Goal: Task Accomplishment & Management: Use online tool/utility

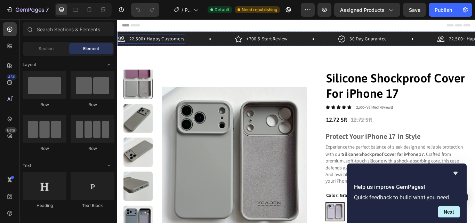
click at [164, 42] on p "22,500+ Happy Customers" at bounding box center [163, 42] width 64 height 8
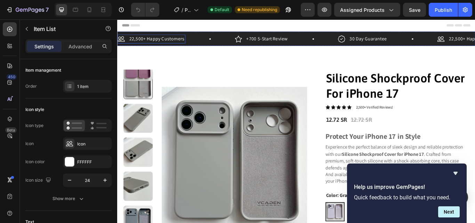
click at [164, 42] on p "22,500+ Happy Customers" at bounding box center [163, 42] width 64 height 8
click at [195, 41] on div "22,500+ Happy Customers" at bounding box center [163, 42] width 66 height 10
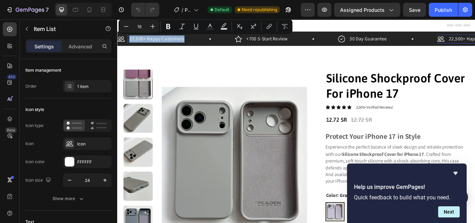
drag, startPoint x: 196, startPoint y: 41, endPoint x: 131, endPoint y: 45, distance: 65.1
click at [131, 45] on div "22,500+ Happy Customers" at bounding box center [163, 42] width 66 height 10
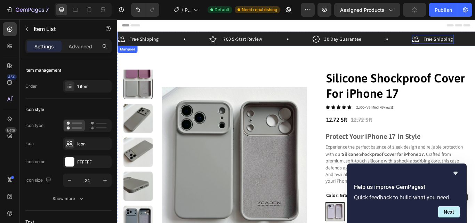
click at [175, 39] on div "Free Shipping Item List 0" at bounding box center [171, 42] width 107 height 10
click at [262, 45] on p "+700 5-Start Review" at bounding box center [262, 42] width 48 height 8
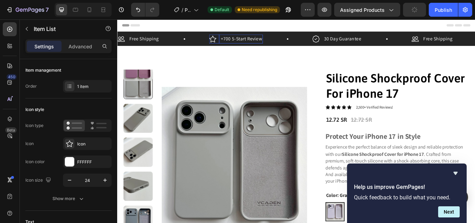
click at [286, 43] on div "+700 5-Start Review" at bounding box center [262, 42] width 50 height 10
click at [140, 39] on p "Free Shipping" at bounding box center [148, 42] width 34 height 8
click at [140, 43] on p "Free Shipping" at bounding box center [148, 42] width 34 height 8
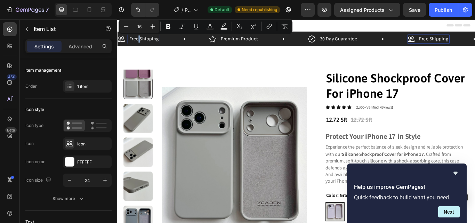
click at [140, 43] on p "Free Shipping" at bounding box center [148, 42] width 34 height 8
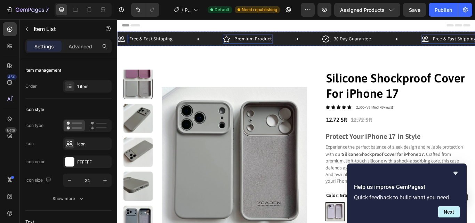
click at [279, 44] on p "Premium Product" at bounding box center [275, 42] width 43 height 8
click at [278, 42] on p "Premium Product" at bounding box center [275, 42] width 43 height 8
click at [296, 42] on p "Premium Product" at bounding box center [275, 42] width 43 height 8
click at [202, 47] on div "Free & Fast Shipping Item List" at bounding box center [179, 42] width 123 height 10
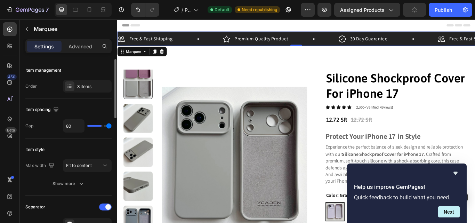
type input "43"
type input "39"
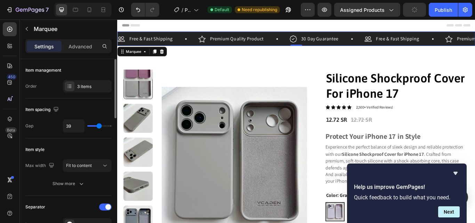
type input "41"
type input "43"
drag, startPoint x: 106, startPoint y: 127, endPoint x: 100, endPoint y: 125, distance: 6.3
type input "43"
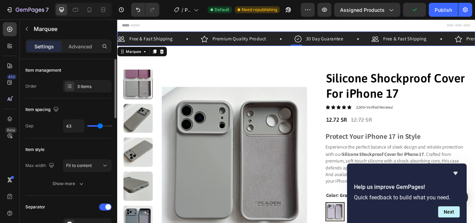
click at [100, 125] on input "range" at bounding box center [99, 125] width 24 height 1
click at [72, 126] on input "43" at bounding box center [73, 126] width 21 height 13
type input "409"
type input "80"
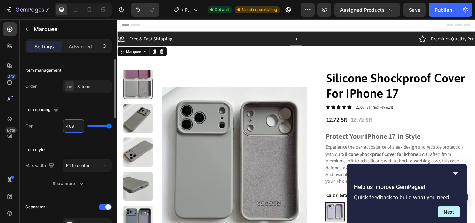
type input "40"
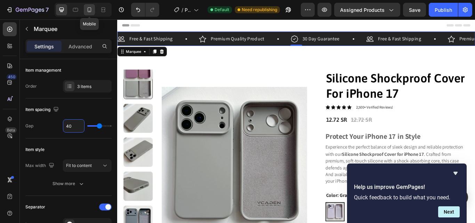
click at [86, 9] on div at bounding box center [89, 9] width 11 height 11
type input "42"
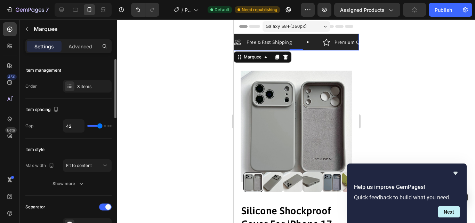
type input "28"
type input "27"
type input "39"
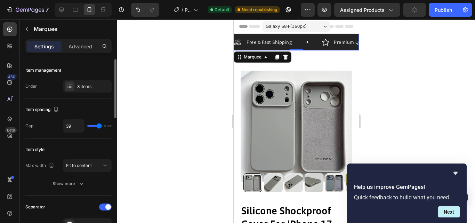
type input "39"
click at [99, 126] on input "range" at bounding box center [99, 125] width 24 height 1
click at [74, 126] on input "39" at bounding box center [73, 126] width 21 height 13
type input "3"
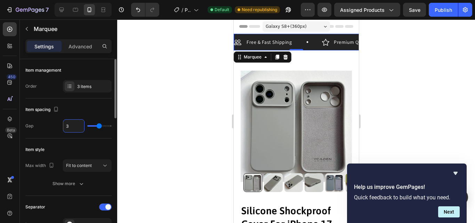
type input "3"
type input "35"
click at [83, 108] on div "Item spacing" at bounding box center [68, 109] width 86 height 11
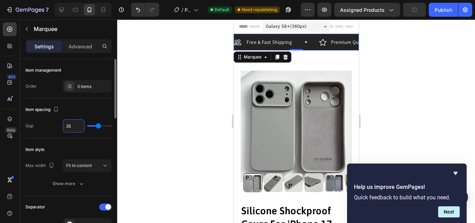
click at [72, 125] on input "35" at bounding box center [73, 126] width 21 height 13
type input "4"
type input "40"
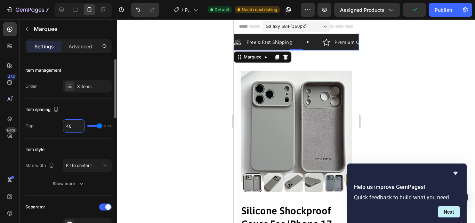
type input "40"
click at [76, 112] on div "Item spacing" at bounding box center [68, 109] width 86 height 11
click at [88, 162] on div "Fit to content" at bounding box center [87, 165] width 42 height 7
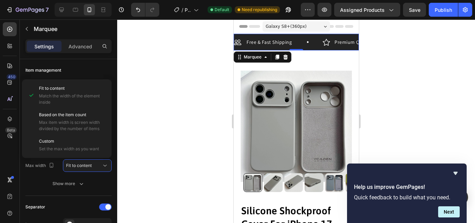
click at [154, 131] on div at bounding box center [296, 120] width 358 height 203
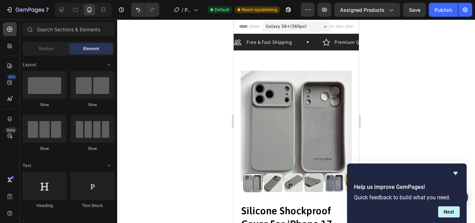
click at [154, 131] on div at bounding box center [296, 120] width 358 height 203
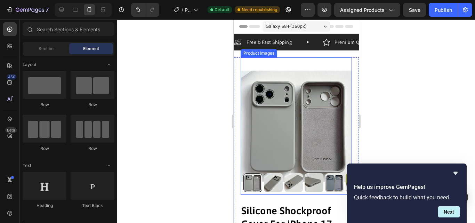
click at [293, 62] on img at bounding box center [295, 125] width 111 height 137
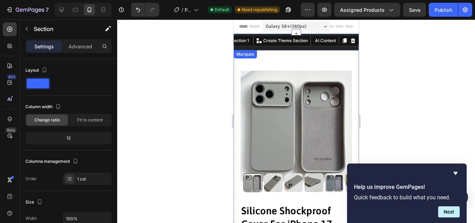
click at [308, 50] on div "Free & Fast Shipping Item List Premium Quality Product Item List 30 Day Guarant…" at bounding box center [295, 44] width 125 height 13
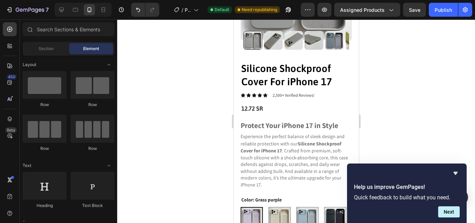
scroll to position [146, 0]
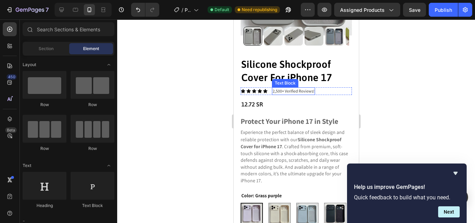
click at [284, 88] on p "2,500+ Verified Reviews!" at bounding box center [293, 91] width 42 height 6
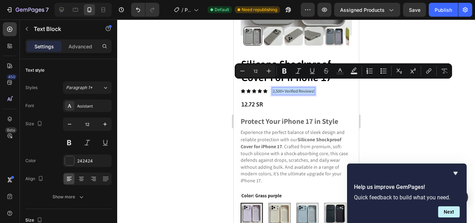
drag, startPoint x: 313, startPoint y: 84, endPoint x: 272, endPoint y: 85, distance: 41.4
click at [272, 88] on p "2,500+ Verified Reviews!" at bounding box center [293, 91] width 42 height 6
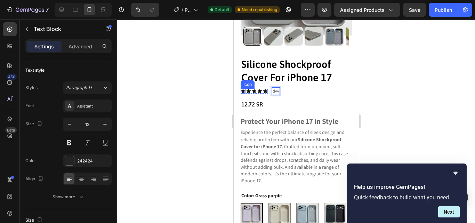
click at [241, 89] on icon at bounding box center [242, 91] width 5 height 5
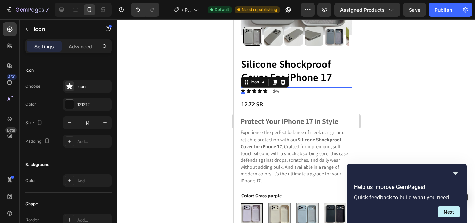
click at [283, 87] on div "Icon 0 Icon Icon Icon Icon Icon List dvv Text Block Row" at bounding box center [295, 91] width 111 height 8
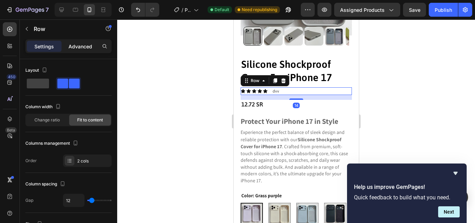
click at [77, 50] on div "Advanced" at bounding box center [80, 46] width 35 height 11
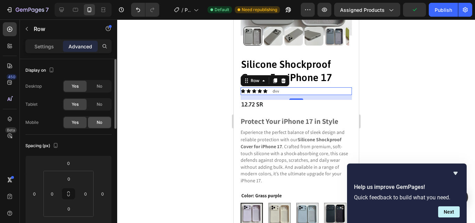
click at [94, 126] on div "No" at bounding box center [99, 122] width 23 height 11
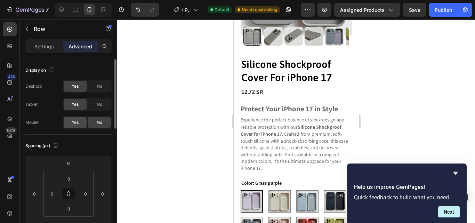
click at [72, 122] on span "Yes" at bounding box center [75, 122] width 7 height 6
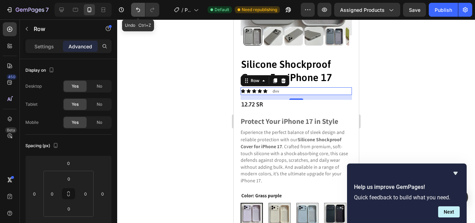
click at [140, 11] on icon "Undo/Redo" at bounding box center [138, 10] width 4 height 5
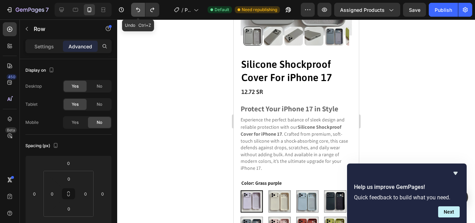
click at [140, 11] on icon "Undo/Redo" at bounding box center [138, 9] width 7 height 7
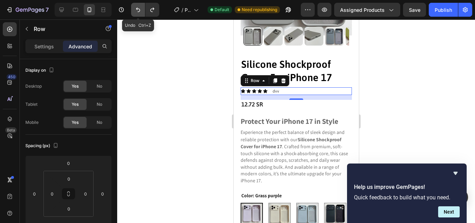
click at [140, 11] on icon "Undo/Redo" at bounding box center [138, 9] width 7 height 7
click at [137, 8] on icon "Undo/Redo" at bounding box center [138, 10] width 4 height 5
click at [279, 87] on div "dvv" at bounding box center [276, 91] width 8 height 8
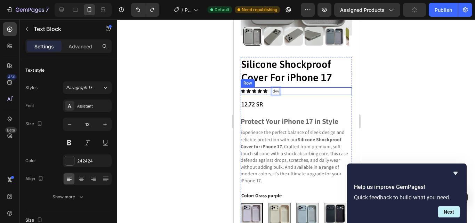
click at [279, 87] on div "Icon Icon Icon Icon Icon Icon List dvv Text Block 0 Row" at bounding box center [295, 91] width 111 height 8
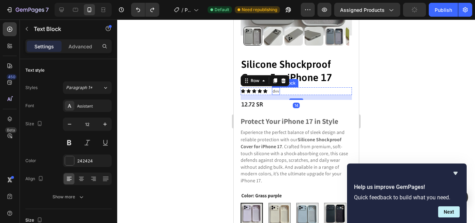
click at [277, 88] on p "dvv" at bounding box center [275, 91] width 7 height 6
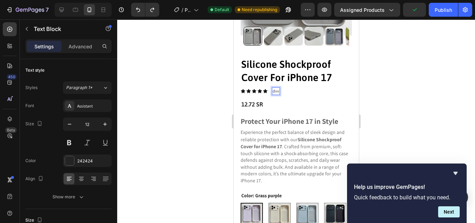
click at [278, 87] on div "dvv" at bounding box center [276, 91] width 8 height 8
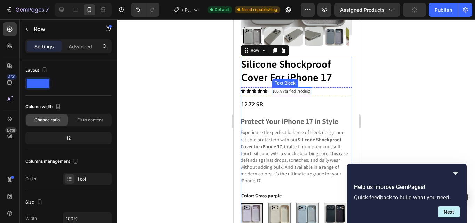
click at [299, 88] on p "100% Verified Product" at bounding box center [291, 91] width 38 height 6
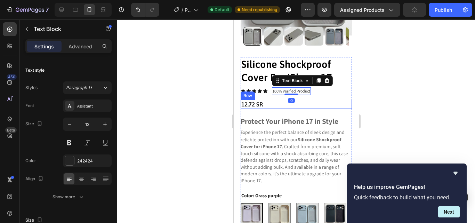
click at [329, 100] on div "12.72 SR Product Price Product Price 12.72 SR Product Price Product Price Row" at bounding box center [295, 104] width 111 height 9
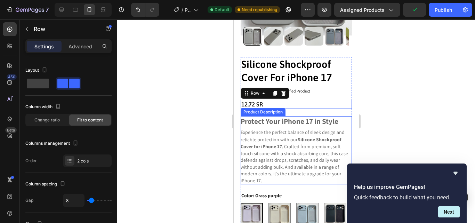
click at [322, 116] on strong "Protect Your iPhone 17 in Style" at bounding box center [289, 120] width 98 height 9
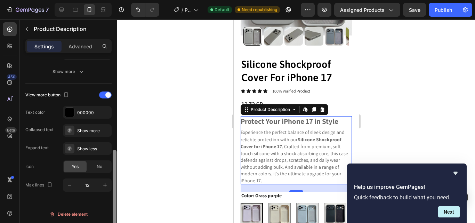
scroll to position [171, 0]
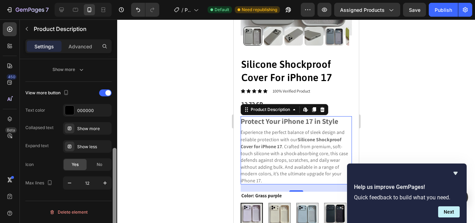
drag, startPoint x: 113, startPoint y: 87, endPoint x: 121, endPoint y: 184, distance: 97.3
click at [121, 0] on div "7 / Product Page - [DATE] 12:53:36 Default Need republishing Preview Assigned P…" at bounding box center [237, 0] width 475 height 0
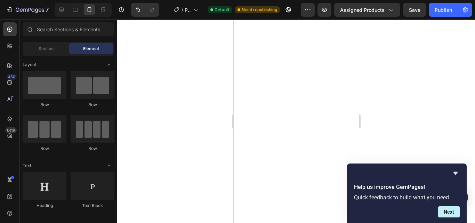
scroll to position [0, 0]
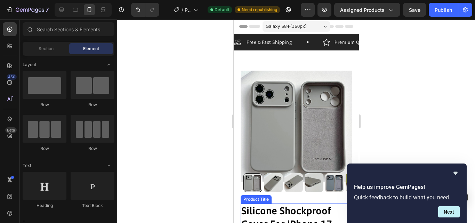
click at [247, 218] on h1 "Silicone Shockproof Cover For iPhone 17" at bounding box center [295, 216] width 111 height 27
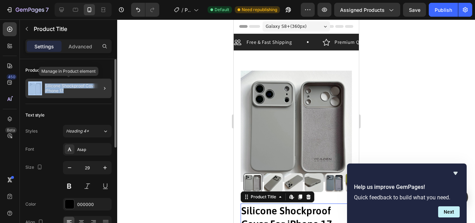
drag, startPoint x: 64, startPoint y: 90, endPoint x: 40, endPoint y: 82, distance: 25.3
click at [40, 82] on div "Silicone Shockproof Cover For iPhone 17" at bounding box center [68, 88] width 86 height 19
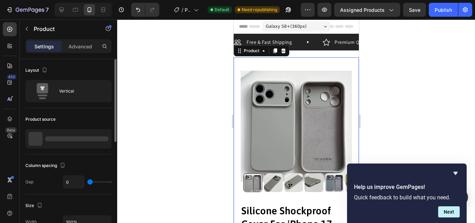
copy div "Silicone Shockproof Cover For iPhone 17"
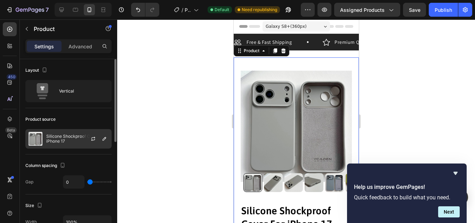
click at [66, 140] on p "Silicone Shockproof Cover For iPhone 17" at bounding box center [77, 139] width 62 height 10
drag, startPoint x: 66, startPoint y: 140, endPoint x: 41, endPoint y: 135, distance: 25.6
click at [41, 135] on div "Silicone Shockproof Cover For iPhone 17" at bounding box center [68, 138] width 86 height 19
click at [70, 141] on p "Silicone Shockproof Cover For iPhone 17" at bounding box center [77, 139] width 62 height 10
drag, startPoint x: 67, startPoint y: 141, endPoint x: 47, endPoint y: 136, distance: 20.9
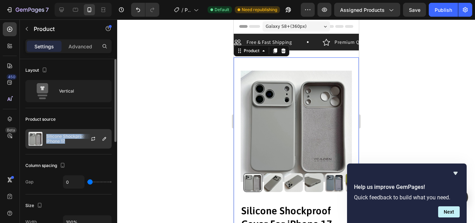
click at [47, 136] on p "Silicone Shockproof Cover For iPhone 17" at bounding box center [77, 139] width 62 height 10
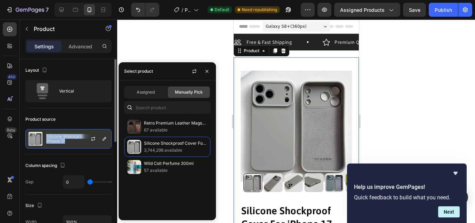
copy p "Silicone Shockproof Cover For iPhone 17"
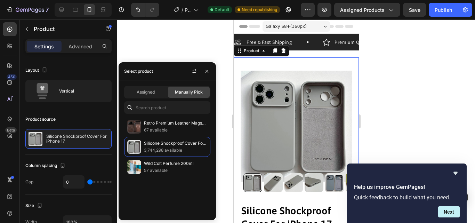
click at [158, 48] on div at bounding box center [296, 120] width 358 height 203
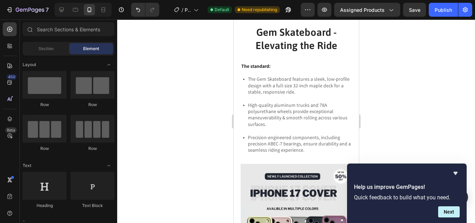
scroll to position [770, 0]
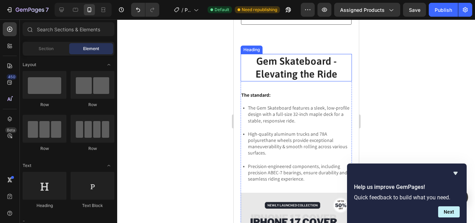
click at [316, 76] on h2 "Gem Skateboard - Elevating the Ride" at bounding box center [295, 67] width 111 height 27
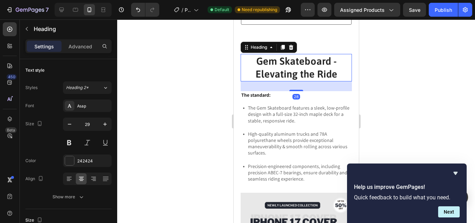
click at [331, 80] on h2 "Gem Skateboard - Elevating the Ride" at bounding box center [295, 67] width 111 height 27
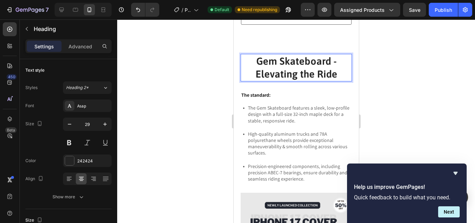
click at [333, 80] on p "Gem Skateboard - Elevating the Ride" at bounding box center [296, 68] width 110 height 26
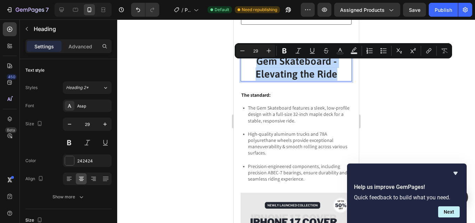
drag, startPoint x: 333, startPoint y: 80, endPoint x: 220, endPoint y: 55, distance: 116.0
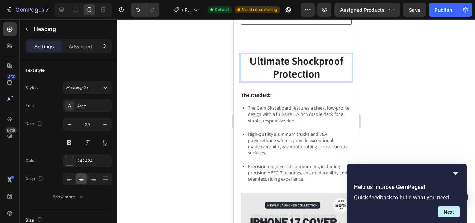
click at [203, 82] on div at bounding box center [296, 120] width 358 height 203
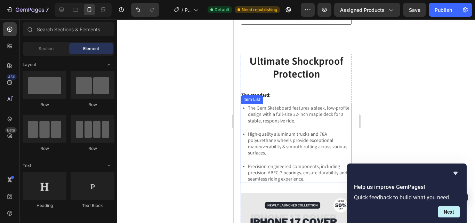
click at [276, 124] on p "The Gem Skateboard features a sleek, low-profile design with a full-size 32-inc…" at bounding box center [299, 114] width 103 height 19
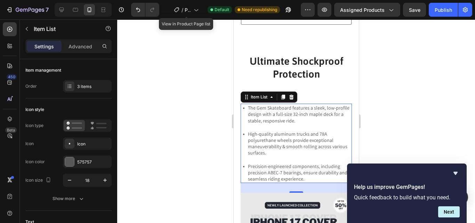
click at [289, 124] on p "The Gem Skateboard features a sleek, low-profile design with a full-size 32-inc…" at bounding box center [299, 114] width 103 height 19
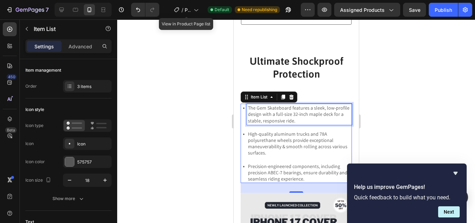
click at [306, 124] on p "The Gem Skateboard features a sleek, low-profile design with a full-size 32-inc…" at bounding box center [299, 114] width 103 height 19
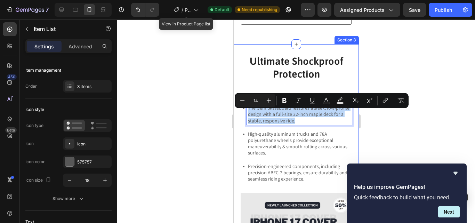
drag, startPoint x: 306, startPoint y: 129, endPoint x: 237, endPoint y: 114, distance: 69.7
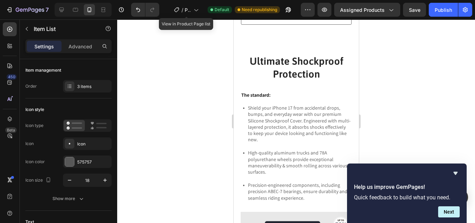
click at [249, 175] on p "High-quality aluminum trucks and 78A polyurethane wheels provide exceptional ma…" at bounding box center [299, 161] width 103 height 25
click at [284, 175] on p "High-quality aluminum trucks and 78A polyurethane wheels provide exceptional ma…" at bounding box center [299, 161] width 103 height 25
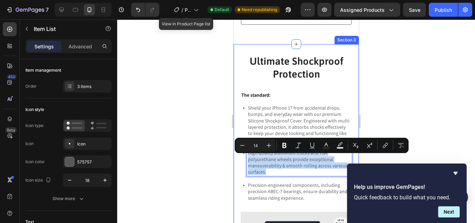
drag, startPoint x: 284, startPoint y: 177, endPoint x: 237, endPoint y: 150, distance: 53.9
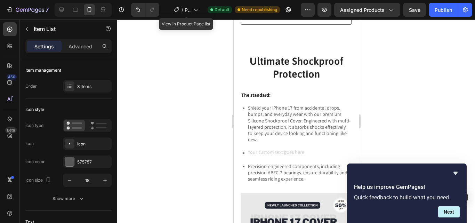
click at [249, 179] on p "Precision-engineered components, including precision ABEC-7 bearings, ensure du…" at bounding box center [299, 172] width 103 height 19
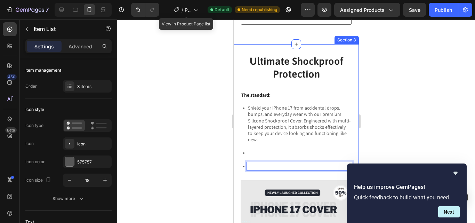
drag, startPoint x: 307, startPoint y: 186, endPoint x: 234, endPoint y: 167, distance: 74.9
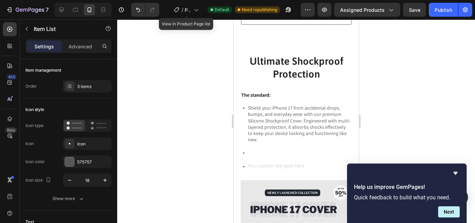
click at [249, 170] on div "Rich Text Editor. Editing area: main" at bounding box center [298, 166] width 105 height 8
click at [243, 167] on icon at bounding box center [243, 166] width 1 height 1
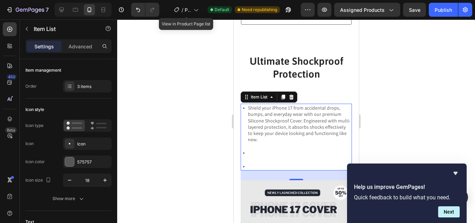
click at [246, 170] on icon at bounding box center [243, 166] width 6 height 6
click at [270, 167] on div "Shield your iPhone 17 from accidental drops, bumps, and everyday wear with our …" at bounding box center [295, 137] width 111 height 67
click at [269, 169] on p "Rich Text Editor. Editing area: main" at bounding box center [299, 166] width 103 height 6
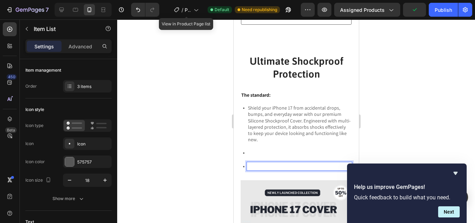
click at [244, 170] on icon at bounding box center [243, 166] width 6 height 6
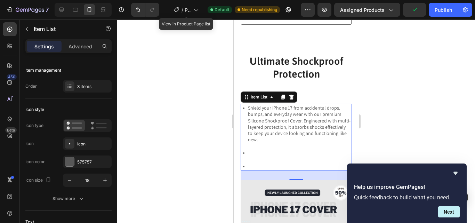
click at [244, 170] on icon at bounding box center [243, 166] width 6 height 6
click at [75, 90] on div "3 items" at bounding box center [87, 86] width 49 height 13
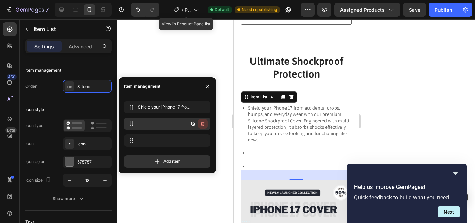
click at [203, 122] on icon "button" at bounding box center [202, 124] width 3 height 4
click at [202, 122] on div "Delete" at bounding box center [198, 124] width 13 height 6
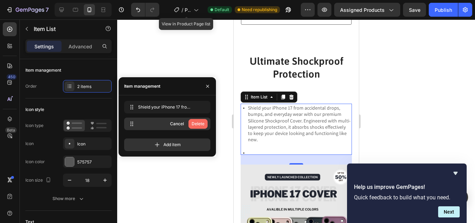
click at [203, 121] on div "Delete" at bounding box center [198, 124] width 13 height 6
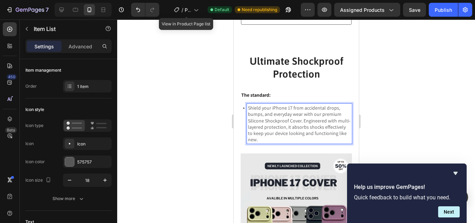
click at [291, 143] on p "Shield your iPhone 17 from accidental drops, bumps, and everyday wear with our …" at bounding box center [299, 124] width 103 height 38
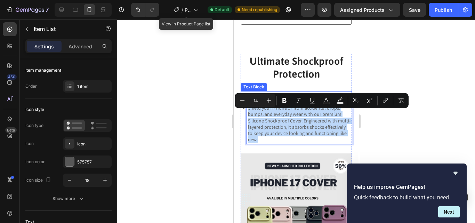
drag, startPoint x: 292, startPoint y: 148, endPoint x: 240, endPoint y: 100, distance: 70.6
click at [240, 100] on div "Ultimate Shockproof Protection Heading The standard: Text Block Shield your iPh…" at bounding box center [295, 104] width 111 height 100
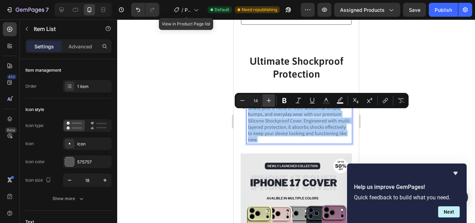
click at [268, 98] on icon "Editor contextual toolbar" at bounding box center [268, 100] width 7 height 7
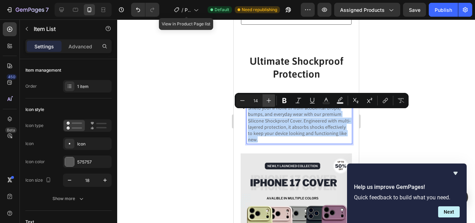
type input "15"
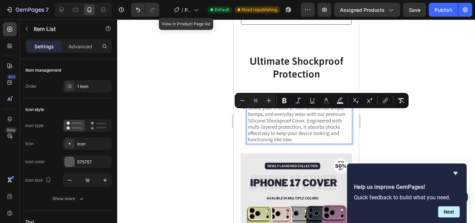
click at [210, 104] on div at bounding box center [296, 120] width 358 height 203
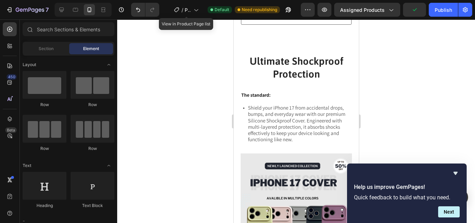
scroll to position [783, 0]
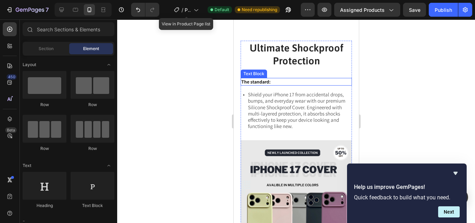
click at [269, 85] on p "The standard:" at bounding box center [296, 82] width 110 height 6
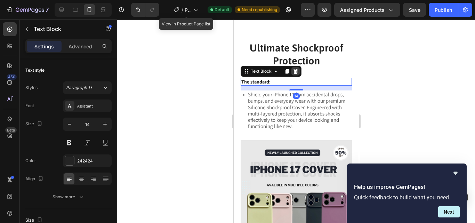
click at [297, 74] on icon at bounding box center [295, 71] width 5 height 5
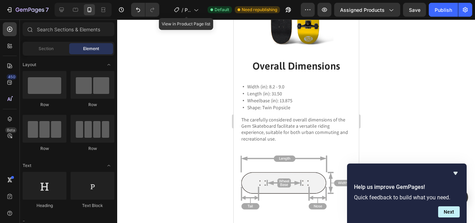
scroll to position [1228, 0]
